Goal: Transaction & Acquisition: Purchase product/service

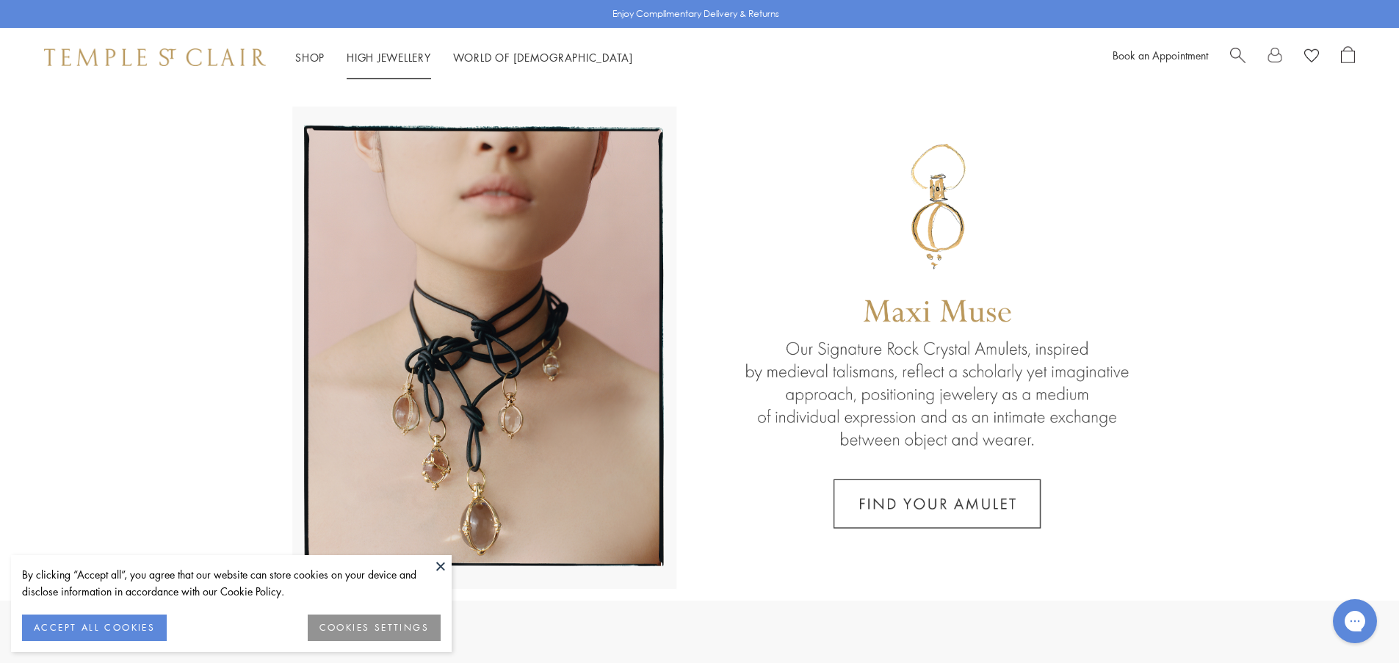
click at [381, 61] on link "High Jewellery High Jewellery" at bounding box center [389, 57] width 84 height 15
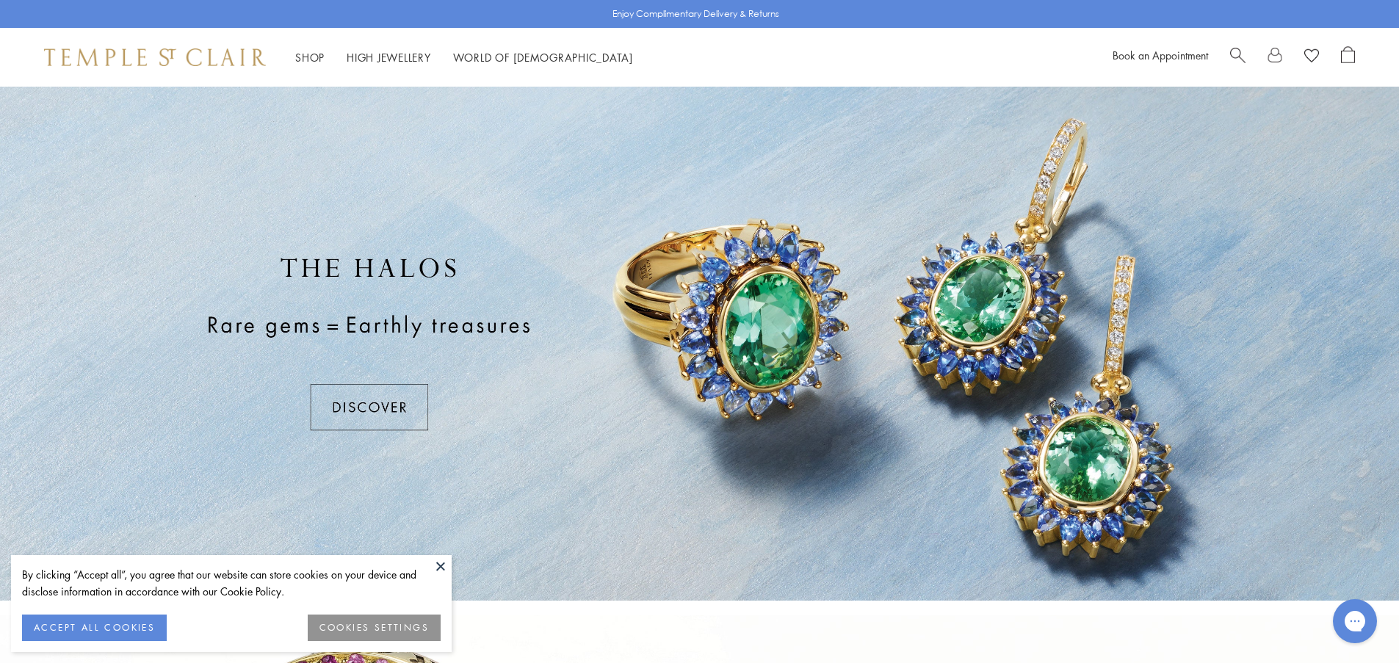
click at [442, 569] on button at bounding box center [441, 566] width 22 height 22
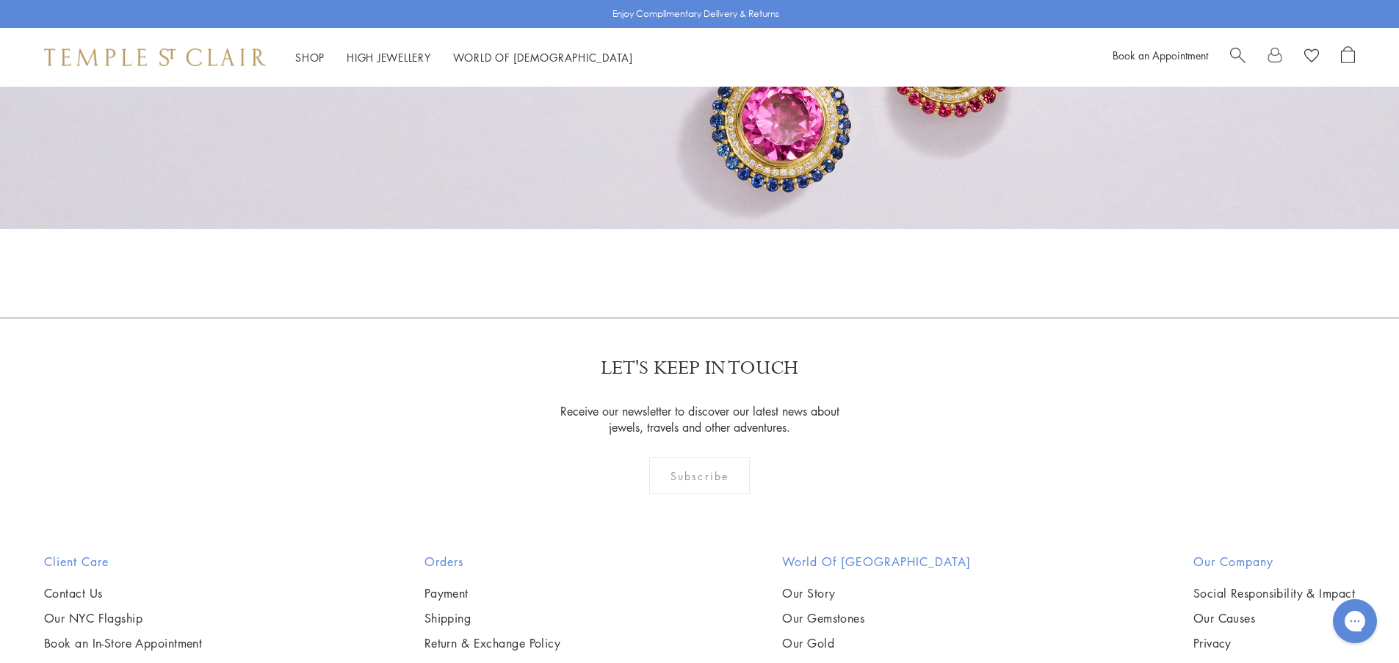
scroll to position [1615, 0]
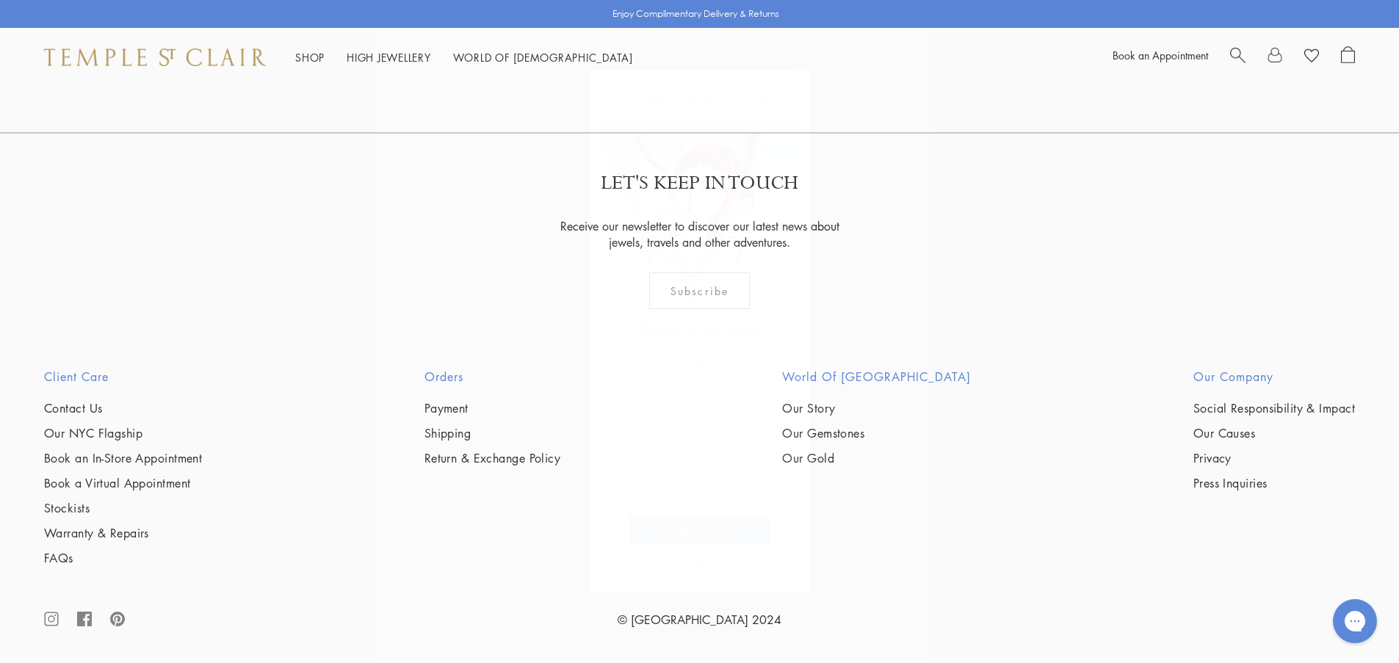
click at [792, 85] on circle "Close dialog" at bounding box center [792, 87] width 18 height 18
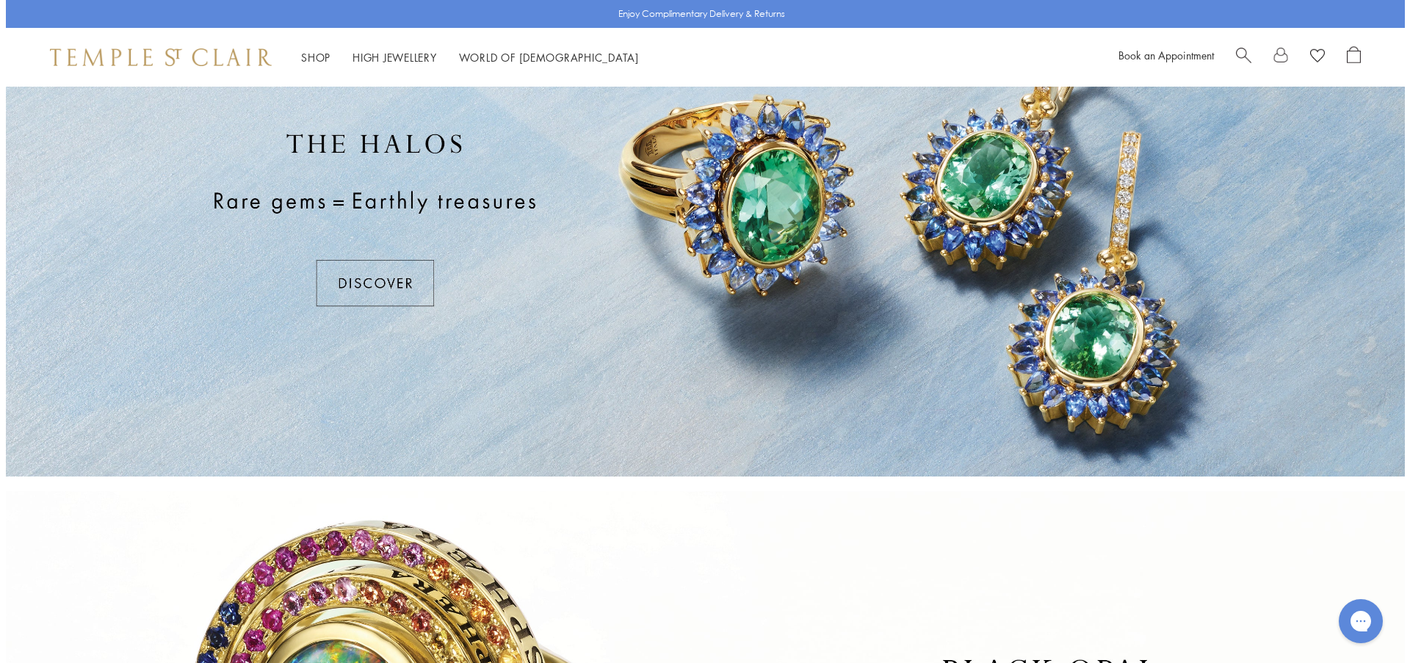
scroll to position [0, 0]
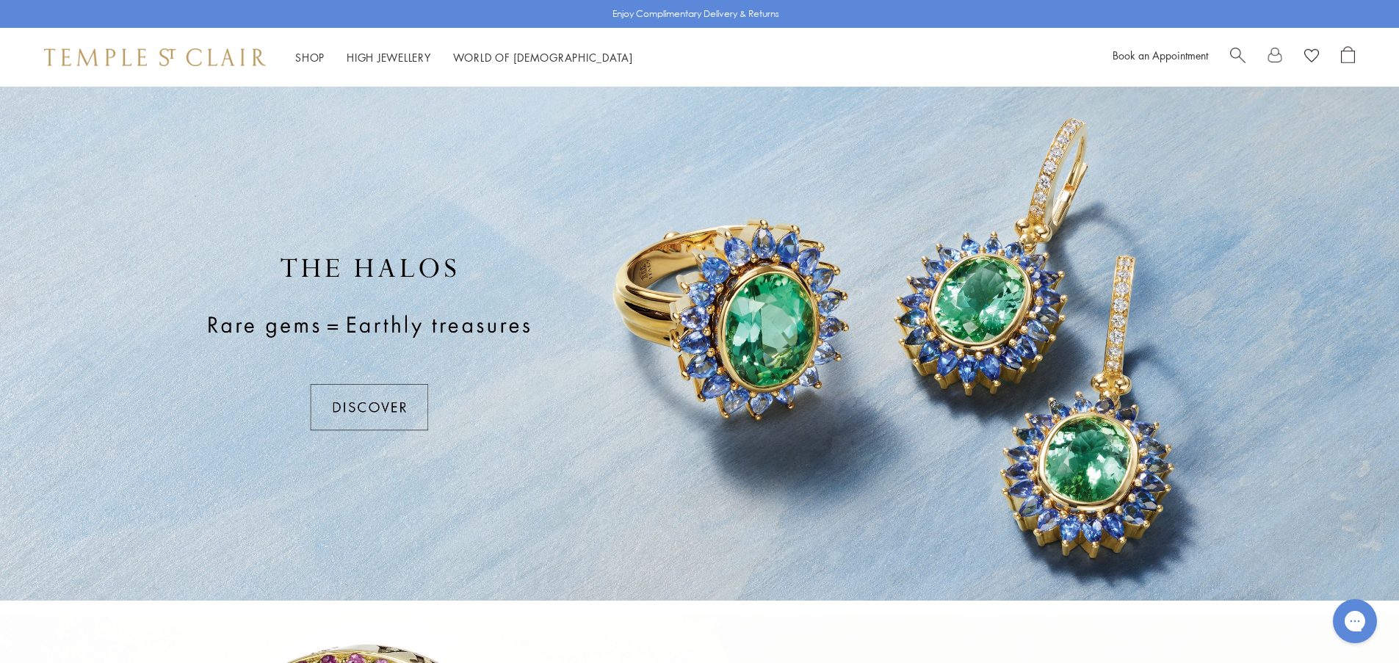
click at [1237, 50] on span "Search" at bounding box center [1237, 53] width 15 height 15
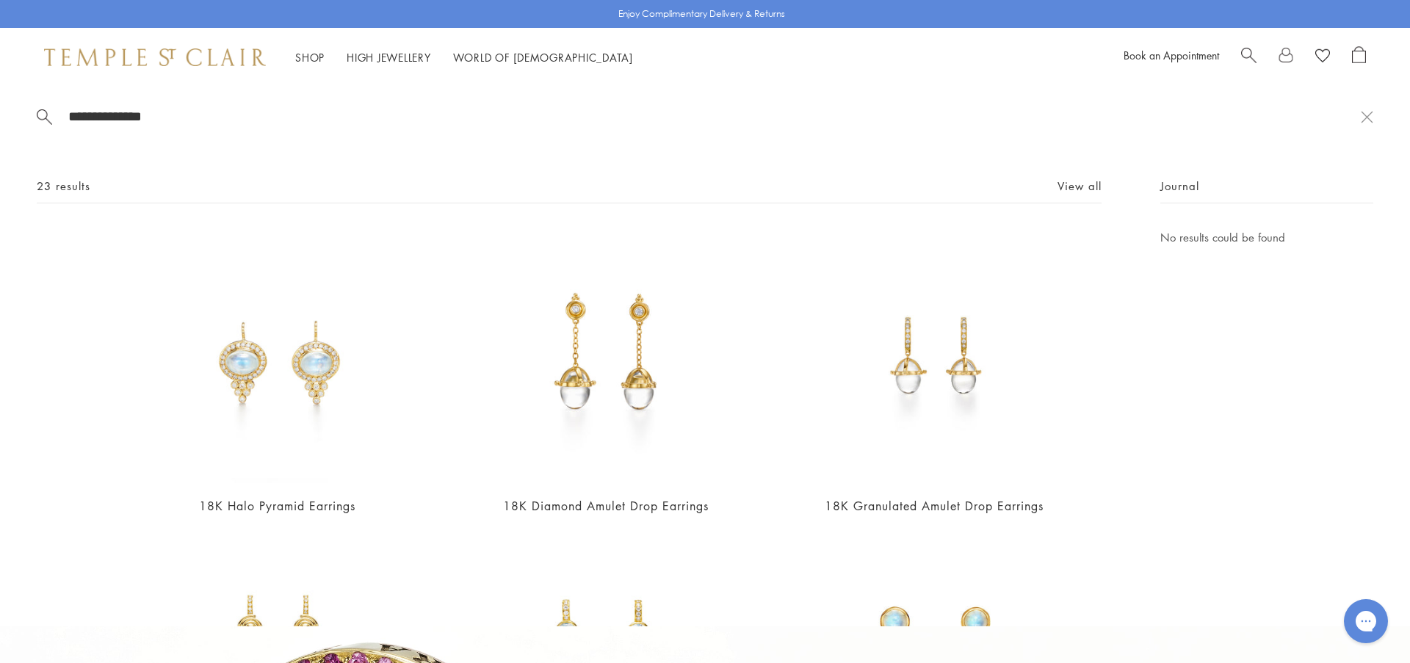
type input "**********"
